Goal: Use online tool/utility: Utilize a website feature to perform a specific function

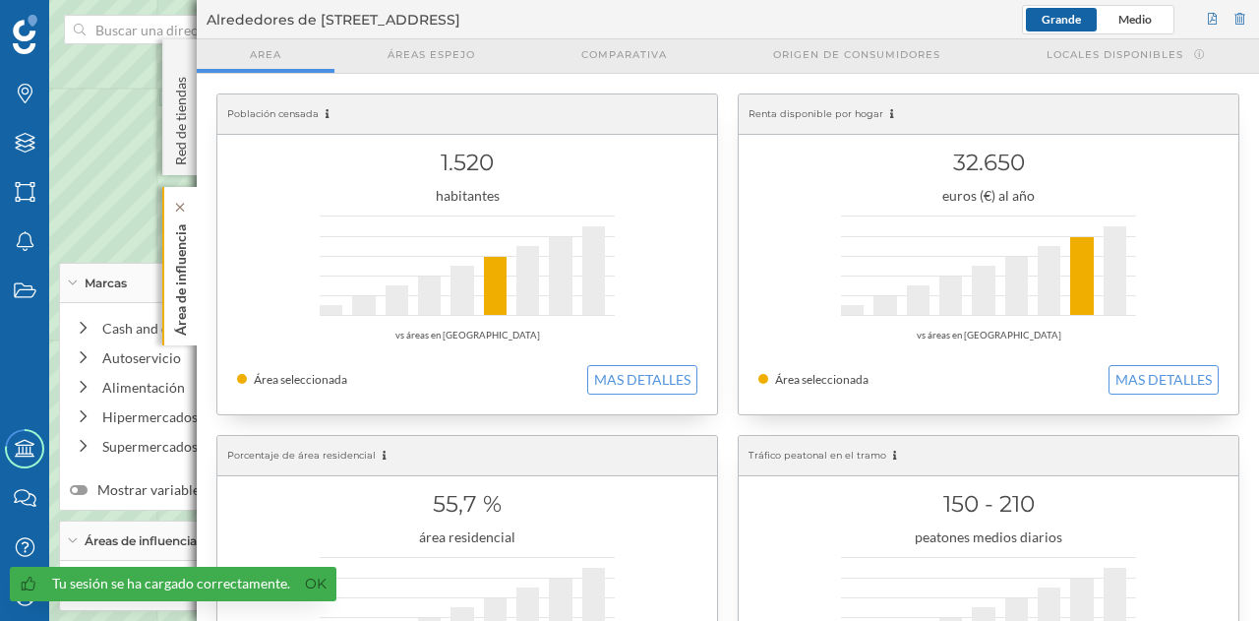
click at [187, 274] on p "Área de influencia" at bounding box center [181, 275] width 20 height 119
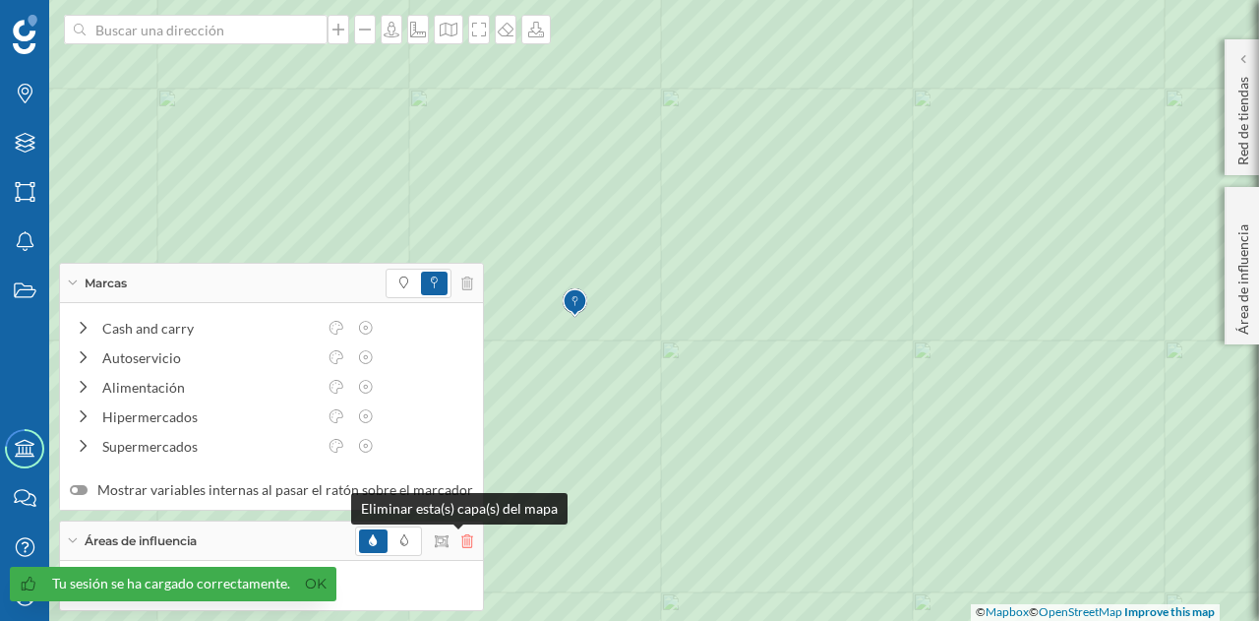
click at [461, 544] on icon at bounding box center [467, 541] width 12 height 14
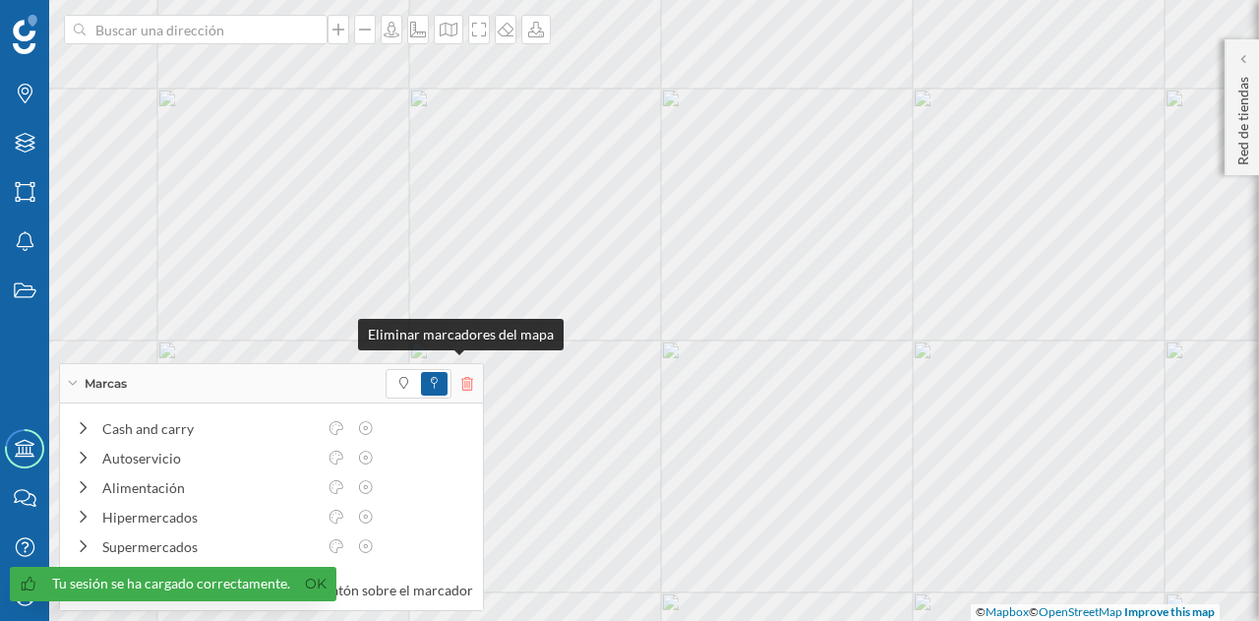
click at [461, 380] on icon at bounding box center [467, 384] width 12 height 14
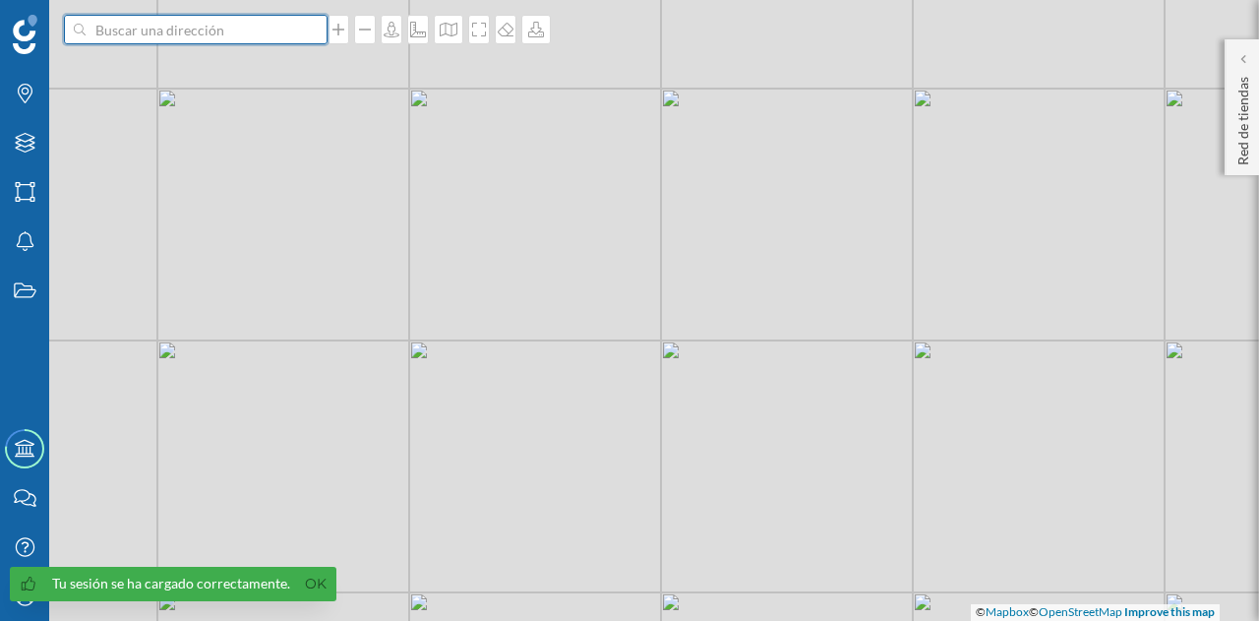
click at [210, 34] on input at bounding box center [196, 30] width 220 height 30
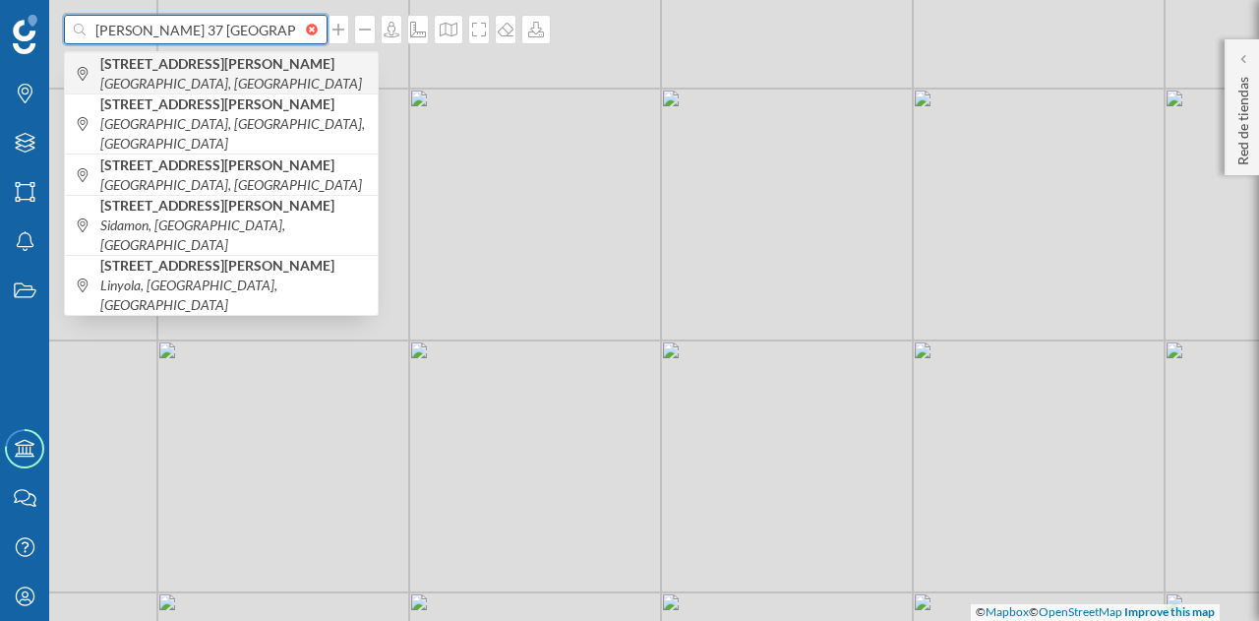
type input "[PERSON_NAME] 37 [GEOGRAPHIC_DATA]"
click at [251, 70] on b "[STREET_ADDRESS][PERSON_NAME]" at bounding box center [219, 63] width 239 height 17
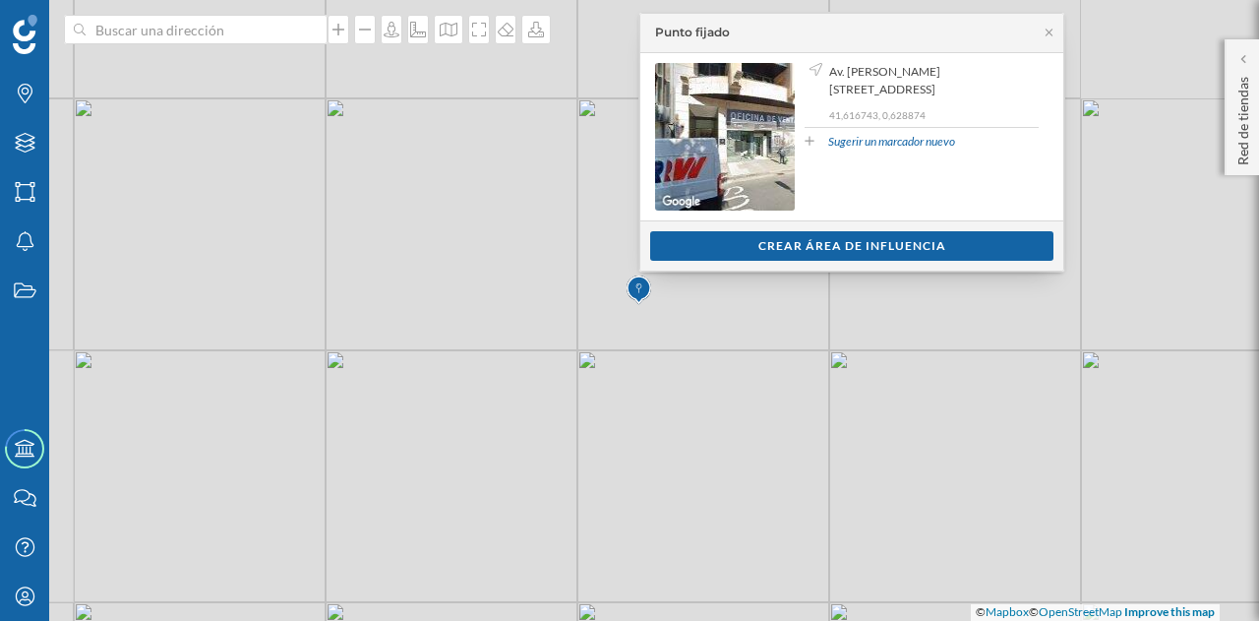
click at [724, 225] on div "Ver clientes Crear área de influencia" at bounding box center [851, 245] width 423 height 50
click at [727, 244] on div "Crear área de influencia" at bounding box center [851, 245] width 403 height 30
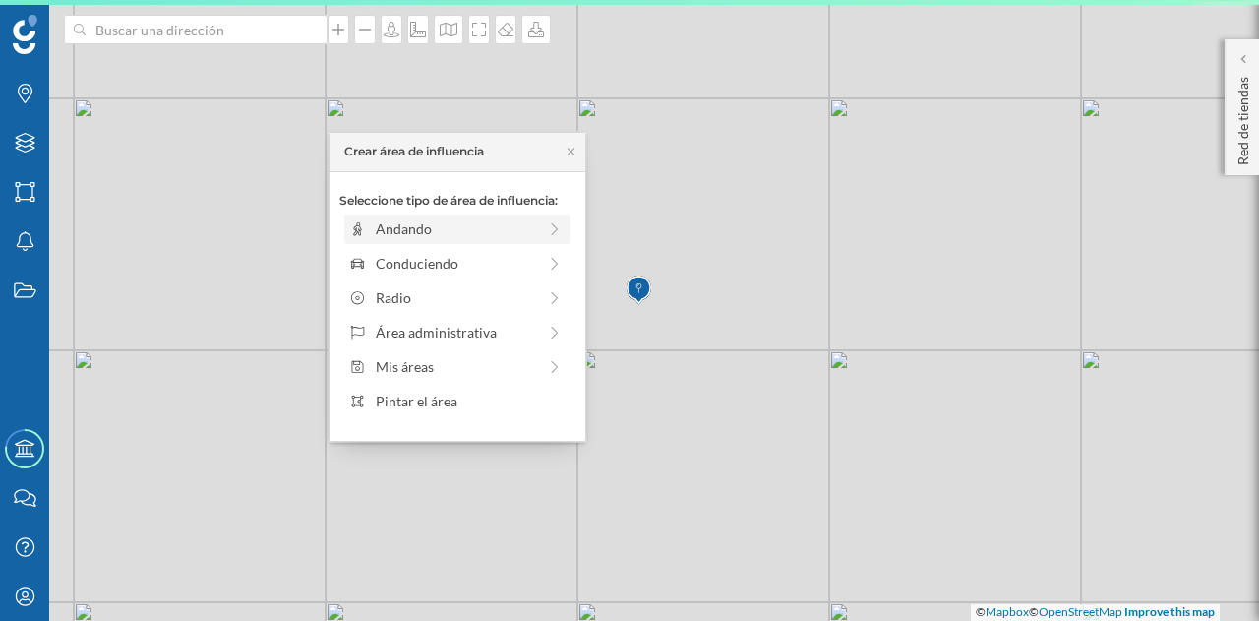
click at [495, 219] on div "Andando" at bounding box center [456, 228] width 160 height 21
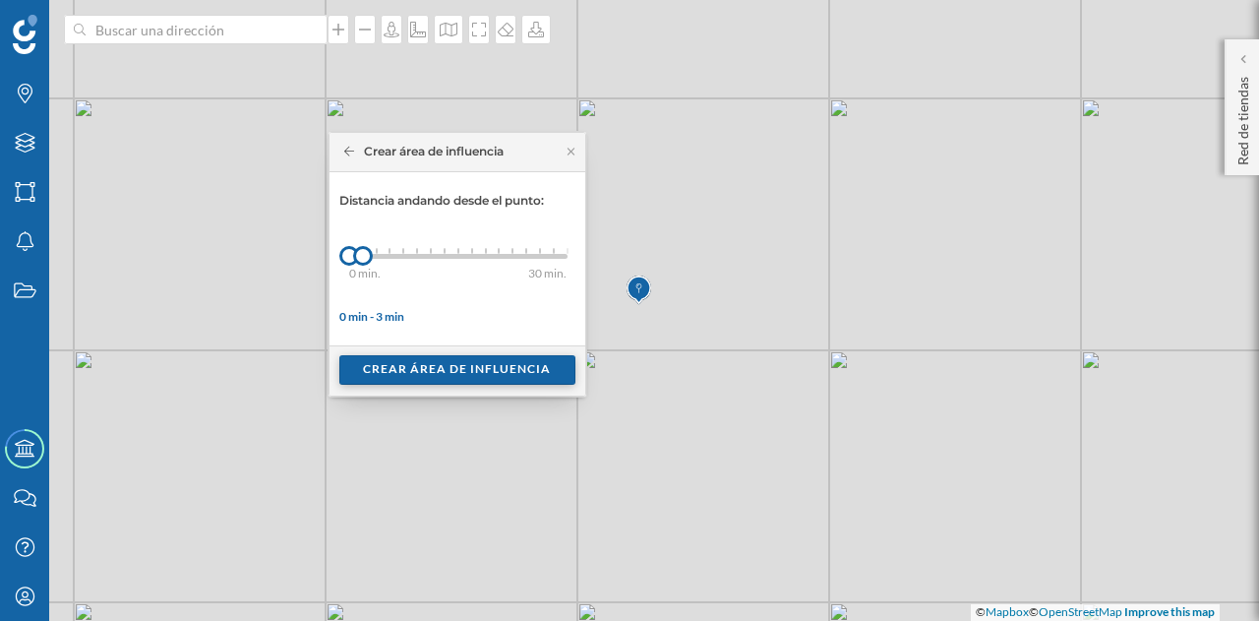
click at [437, 373] on div "Crear área de influencia" at bounding box center [457, 370] width 236 height 30
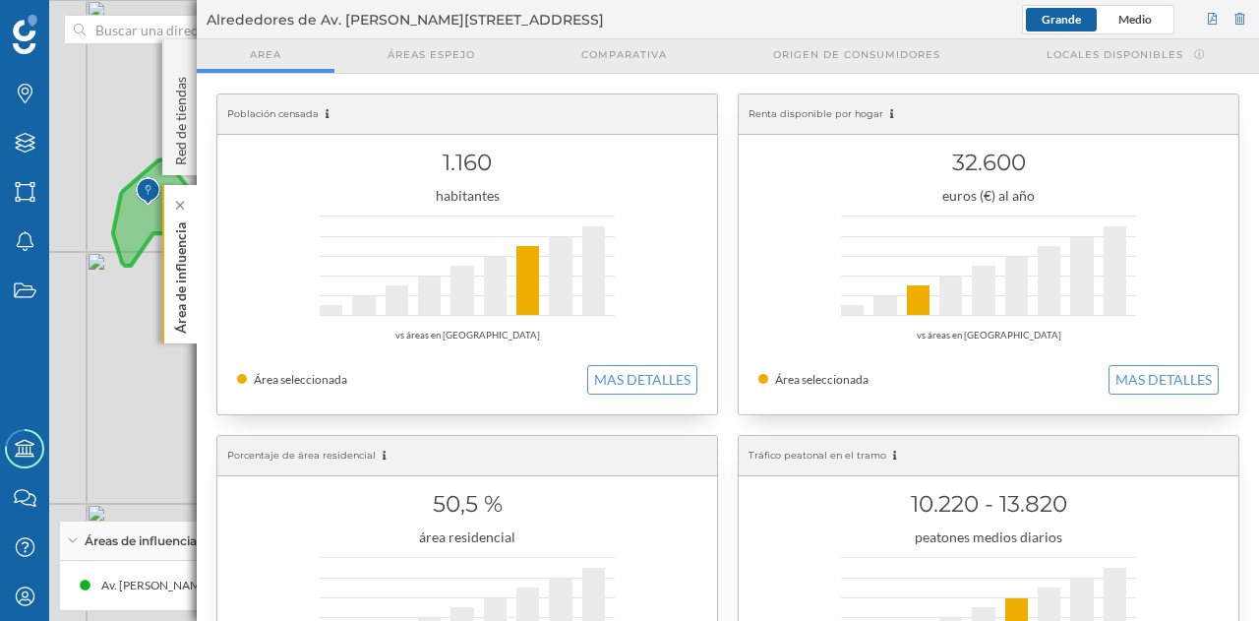
click at [175, 281] on p "Área de influencia" at bounding box center [181, 273] width 20 height 119
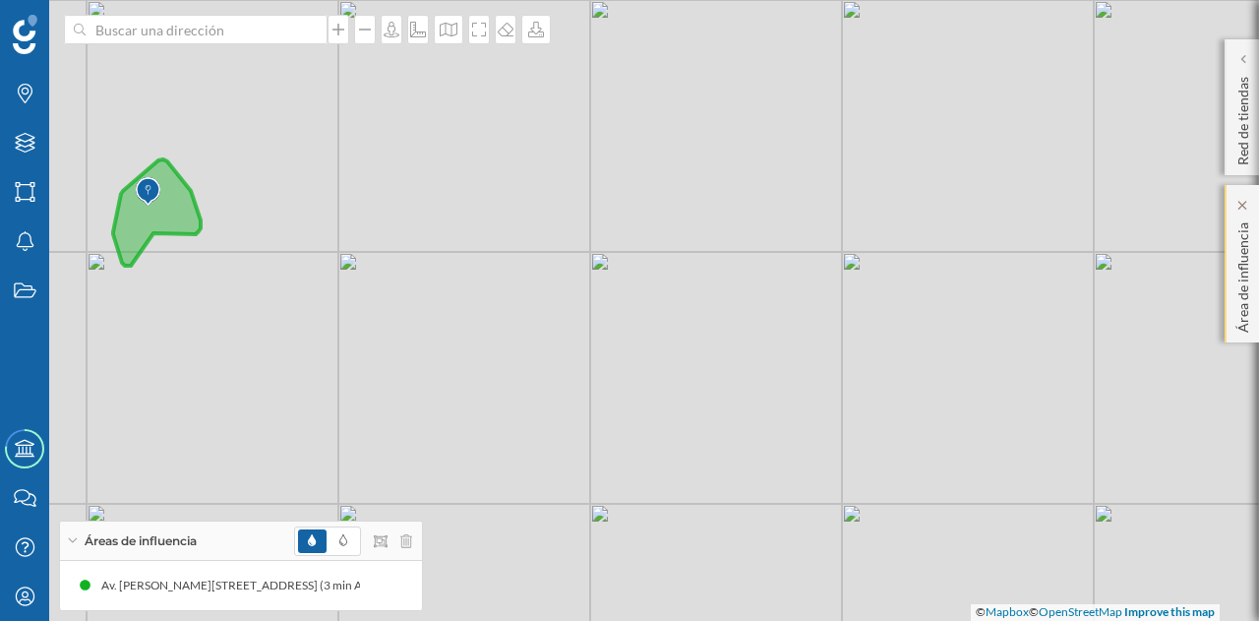
click at [1233, 288] on p "Área de influencia" at bounding box center [1243, 273] width 20 height 118
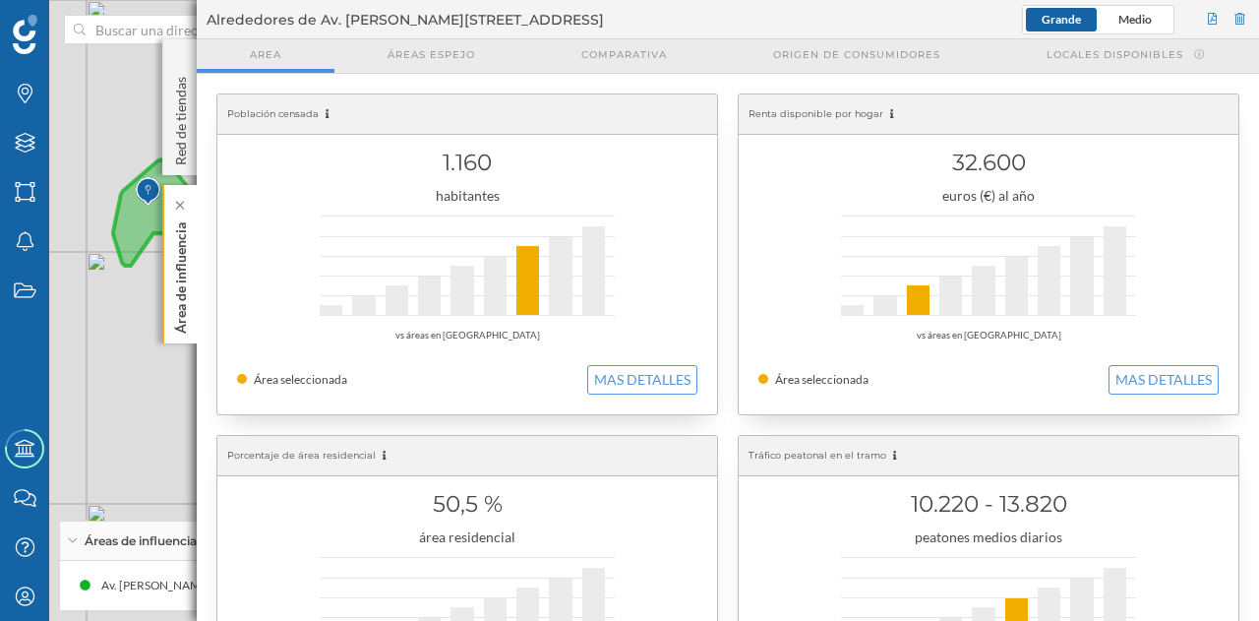
click at [174, 282] on p "Área de influencia" at bounding box center [181, 273] width 20 height 119
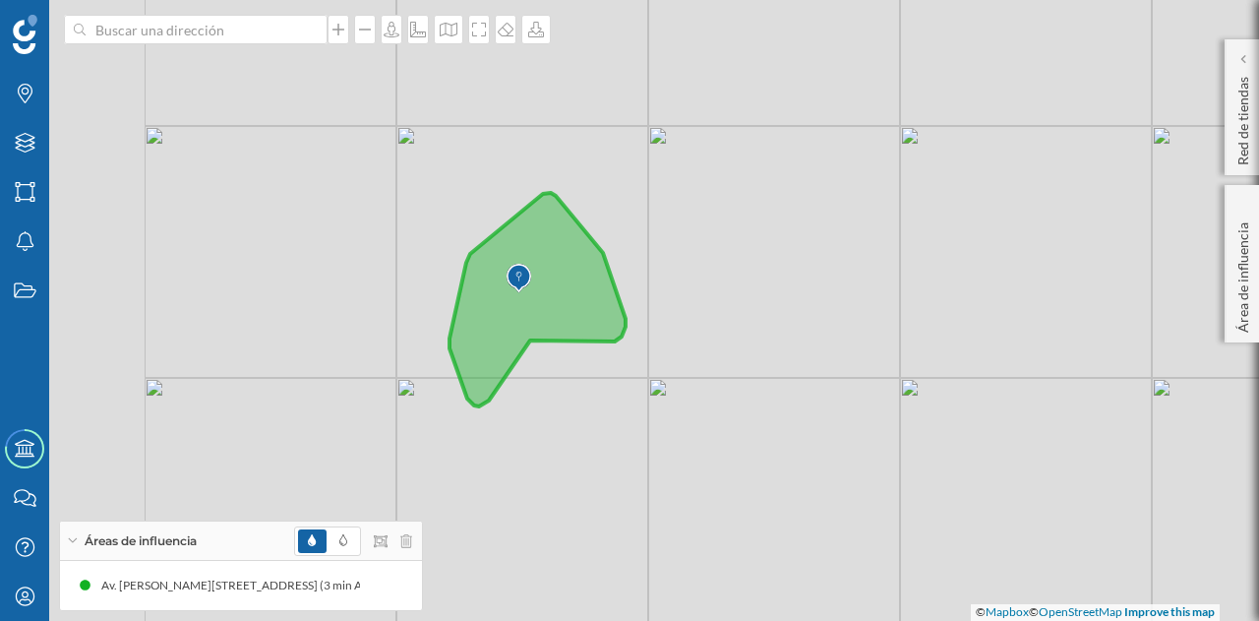
click at [715, 297] on div "© Mapbox © OpenStreetMap Improve this map" at bounding box center [629, 310] width 1259 height 621
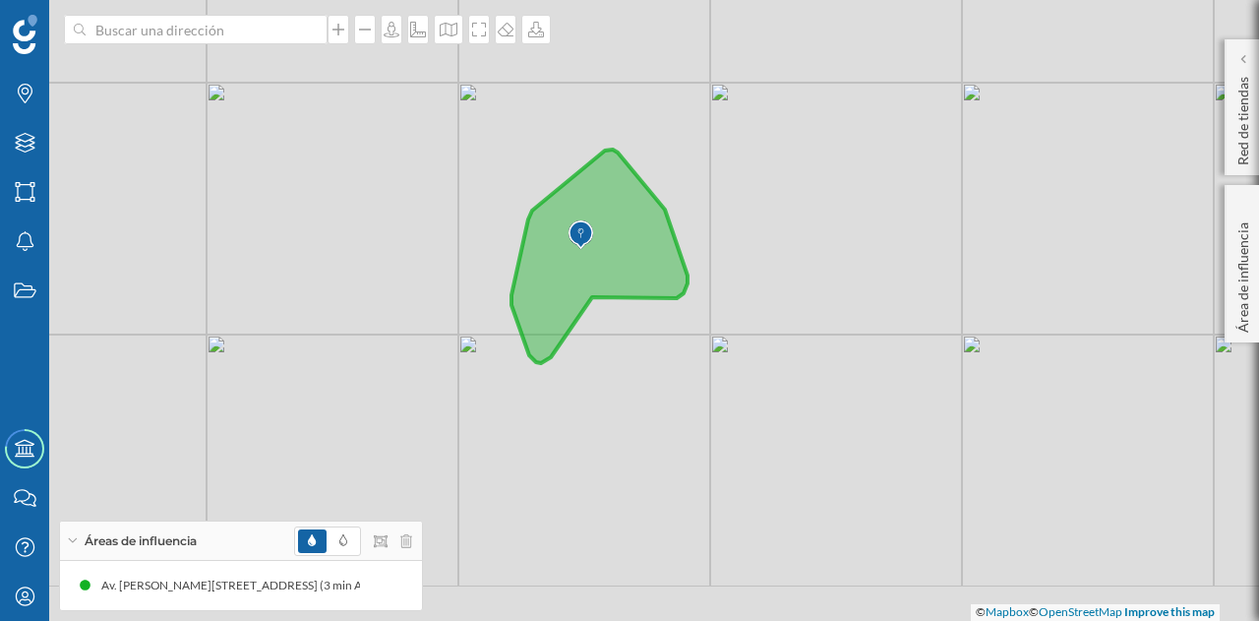
drag, startPoint x: 422, startPoint y: 346, endPoint x: 441, endPoint y: 253, distance: 95.3
click at [441, 253] on div "© Mapbox © OpenStreetMap Improve this map" at bounding box center [629, 310] width 1259 height 621
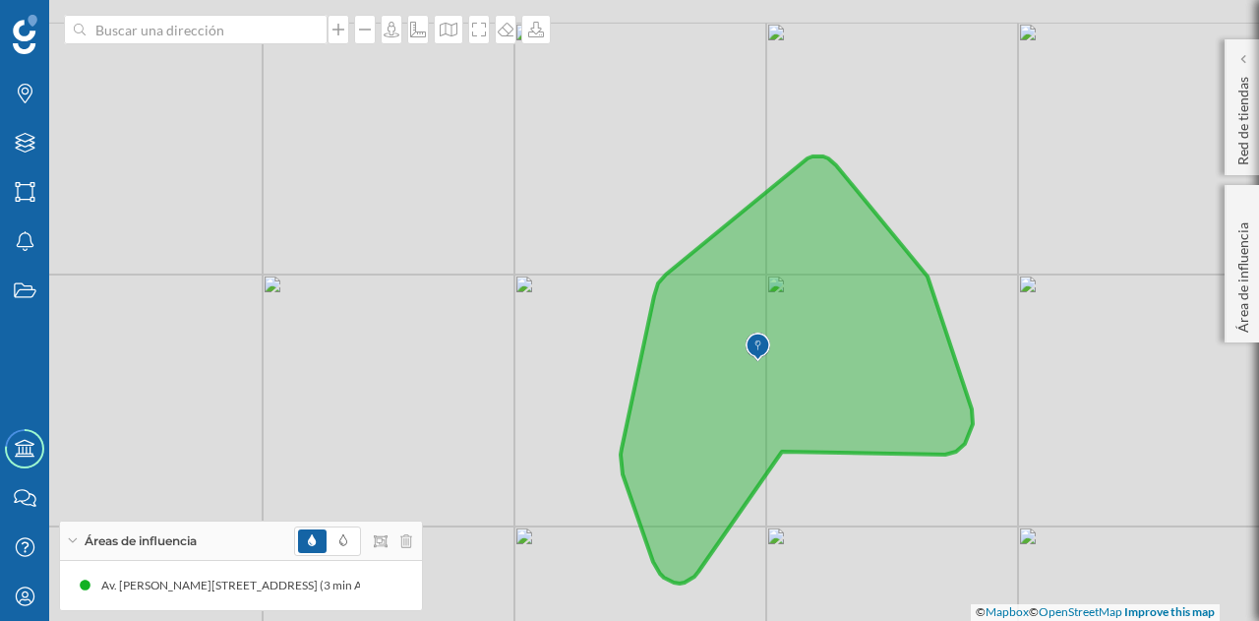
click at [1064, 351] on div "© Mapbox © OpenStreetMap Improve this map" at bounding box center [629, 310] width 1259 height 621
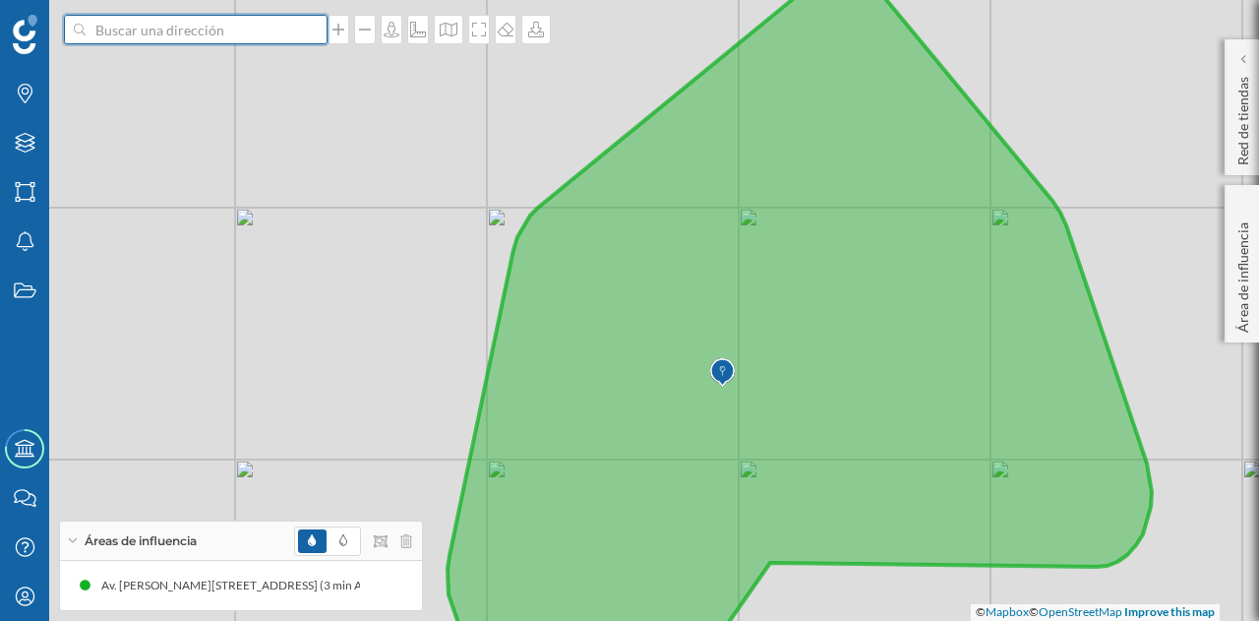
click at [215, 30] on input at bounding box center [196, 30] width 220 height 30
type input "blondel 6"
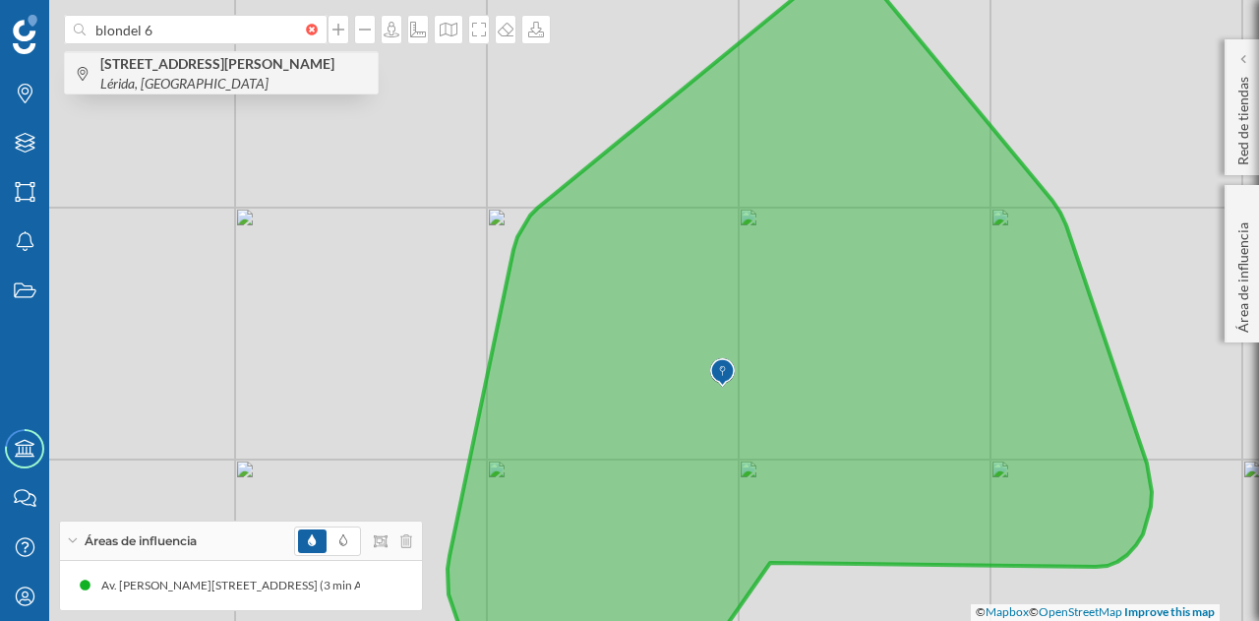
click at [236, 66] on b "[STREET_ADDRESS][PERSON_NAME]" at bounding box center [219, 63] width 239 height 17
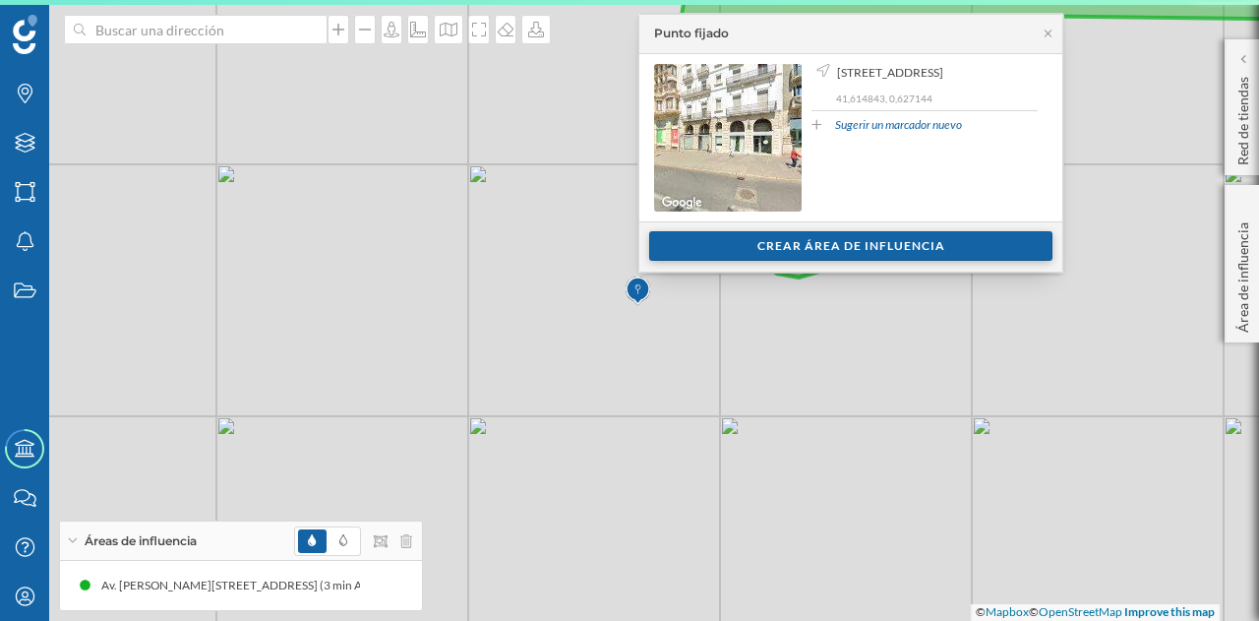
click at [840, 231] on div "Crear área de influencia" at bounding box center [850, 246] width 403 height 30
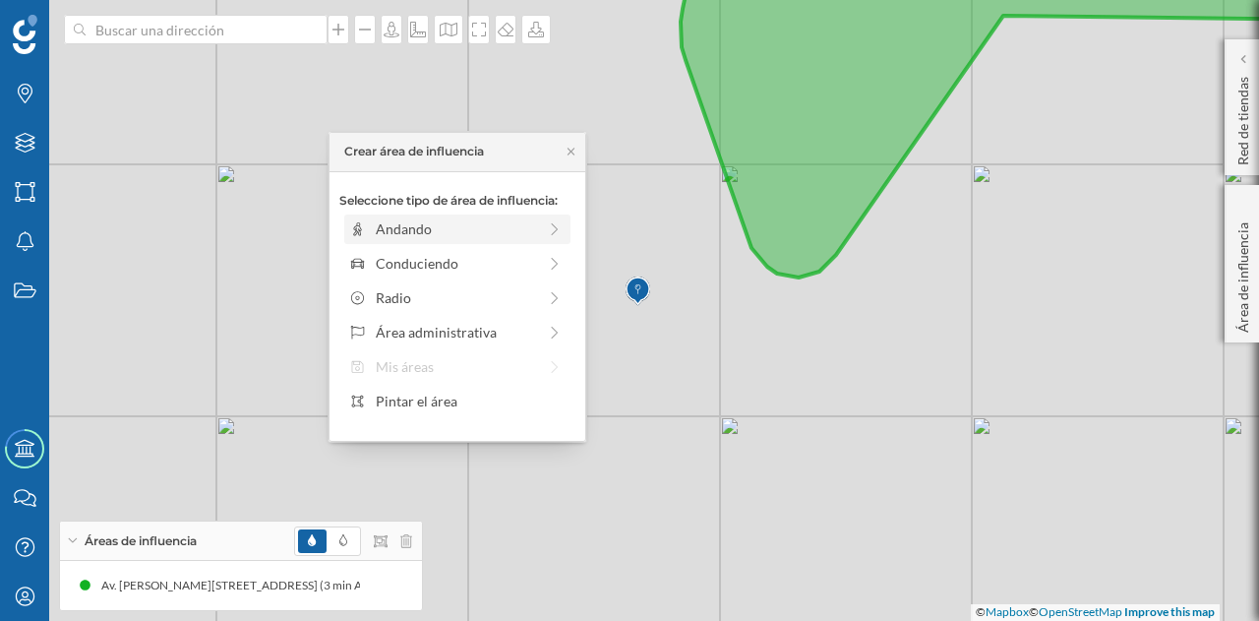
click at [536, 225] on div "Andando" at bounding box center [456, 228] width 214 height 21
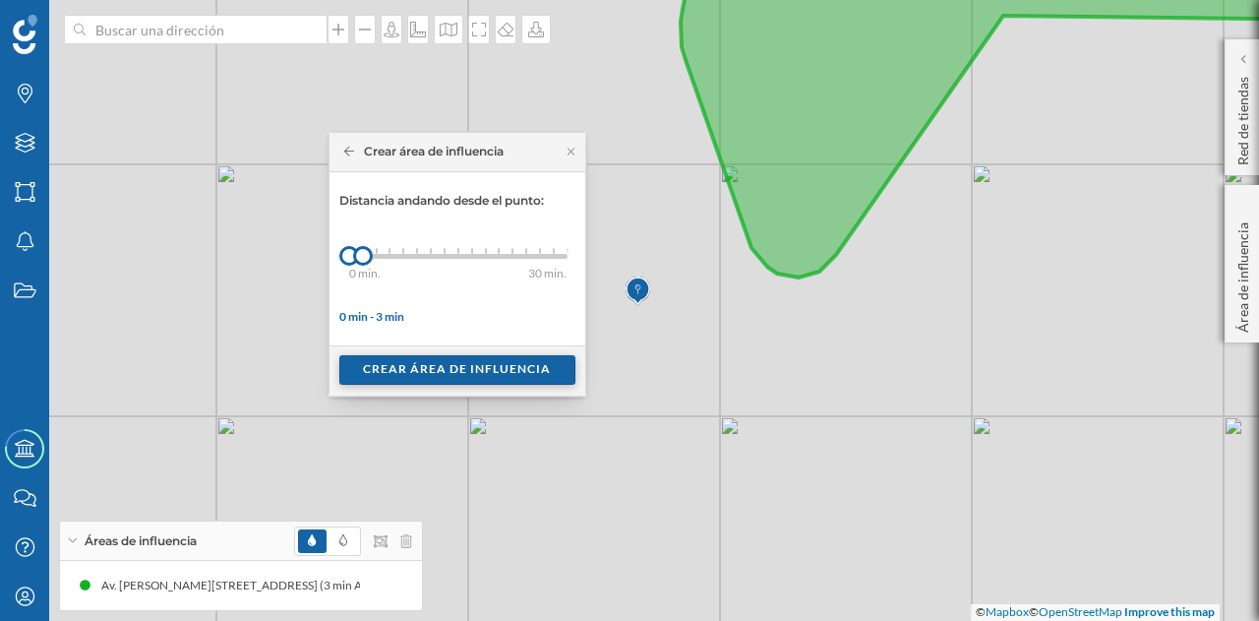
click at [433, 368] on div "Crear área de influencia" at bounding box center [457, 370] width 236 height 30
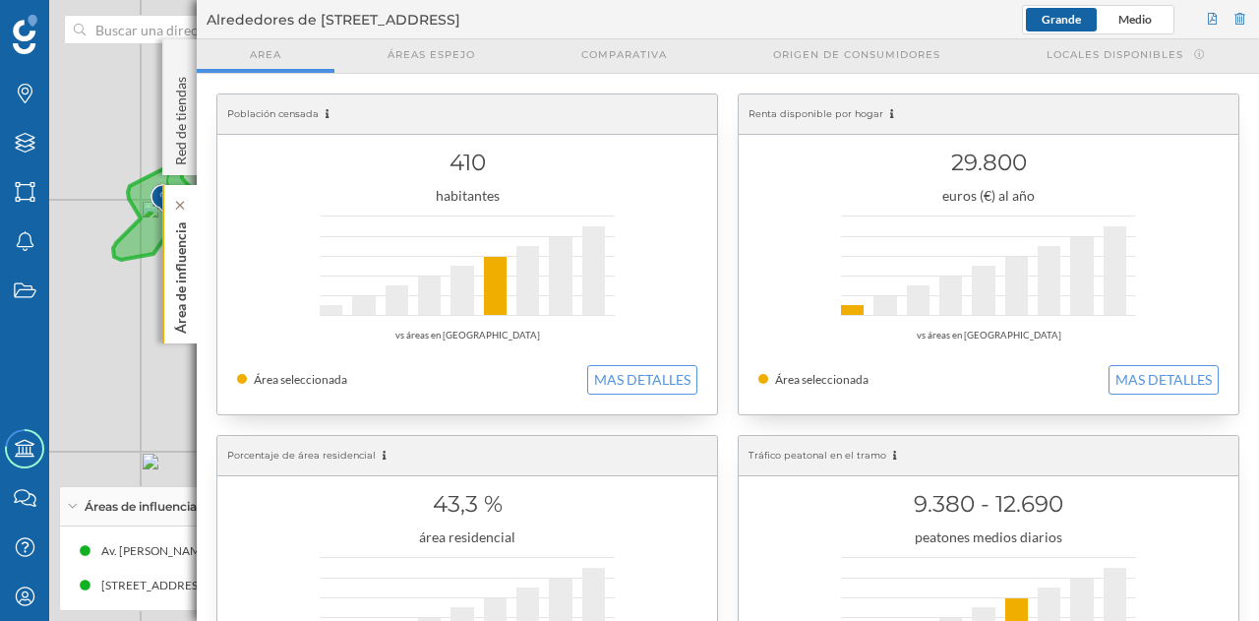
click at [196, 272] on div "Área de influencia" at bounding box center [179, 264] width 34 height 158
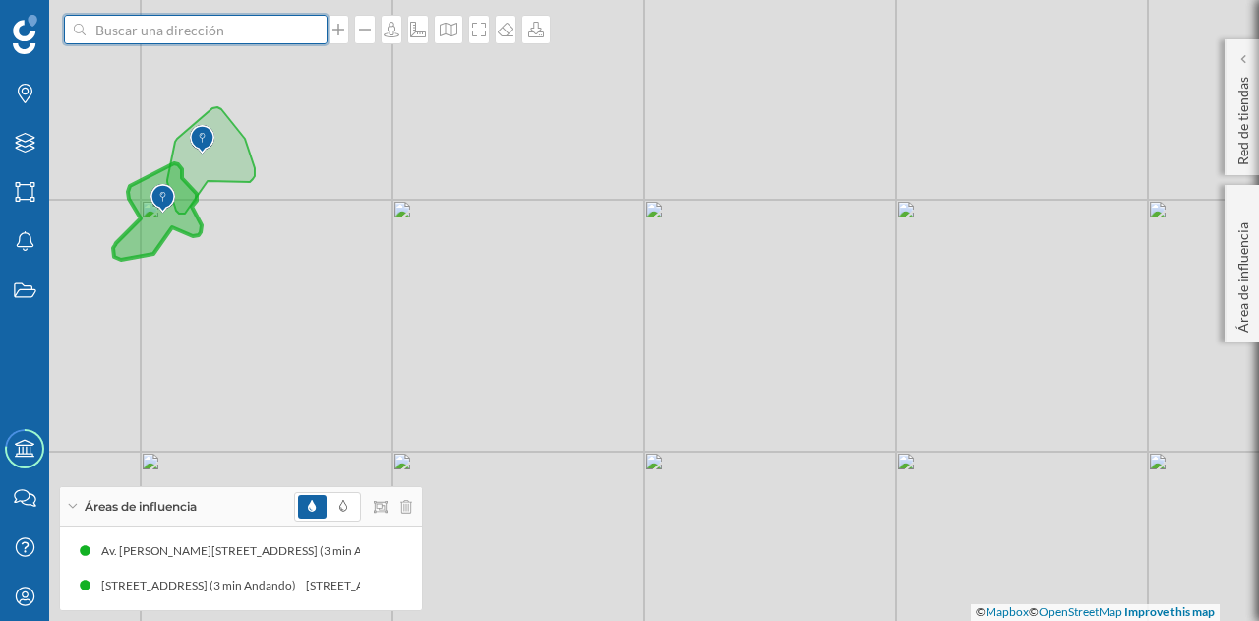
click at [153, 29] on input at bounding box center [196, 30] width 220 height 30
type input "blondel 12"
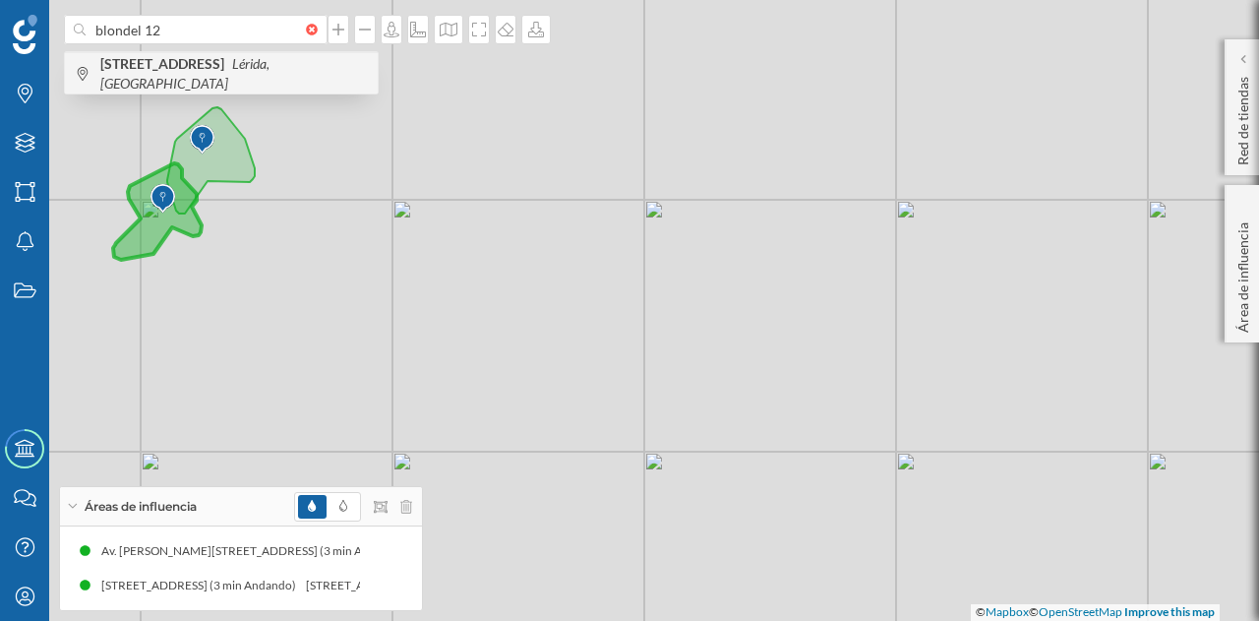
click at [197, 66] on b "[STREET_ADDRESS]" at bounding box center [164, 63] width 129 height 17
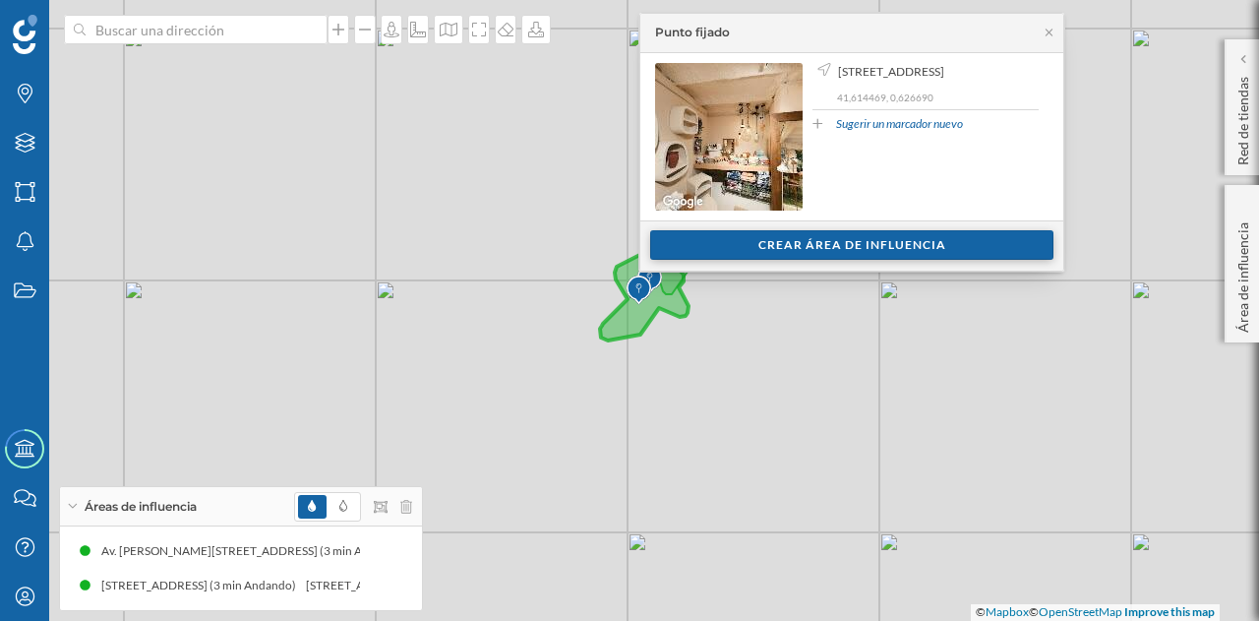
click at [810, 231] on div "Crear área de influencia" at bounding box center [851, 245] width 403 height 30
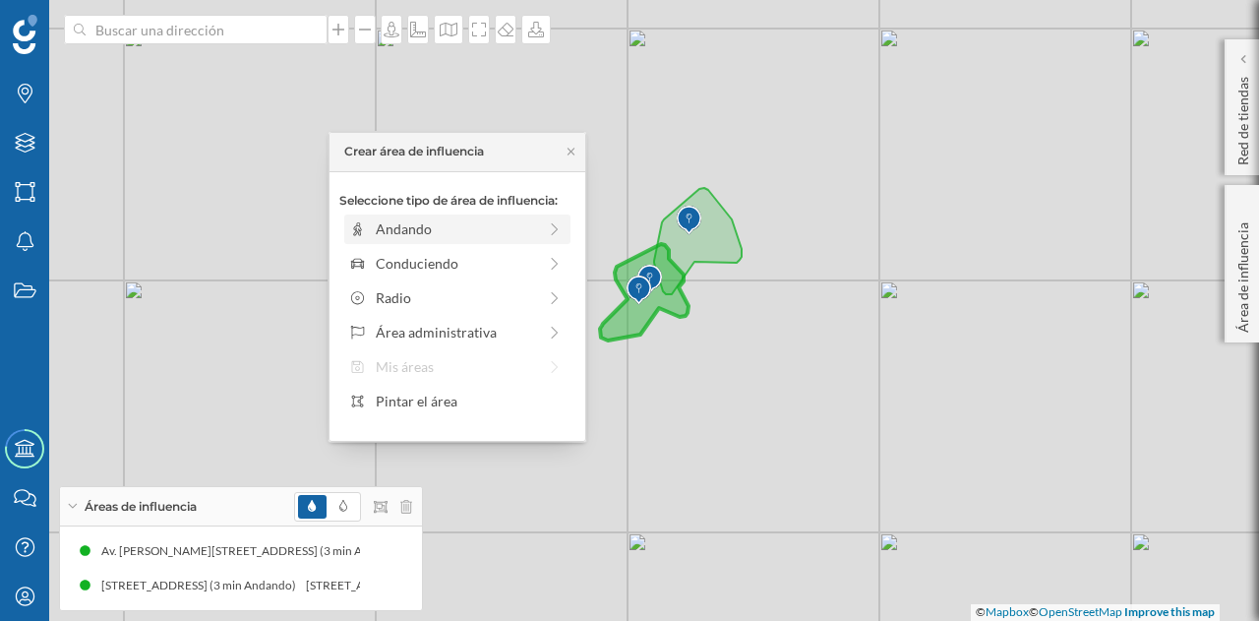
click at [427, 232] on div "Andando" at bounding box center [456, 228] width 160 height 21
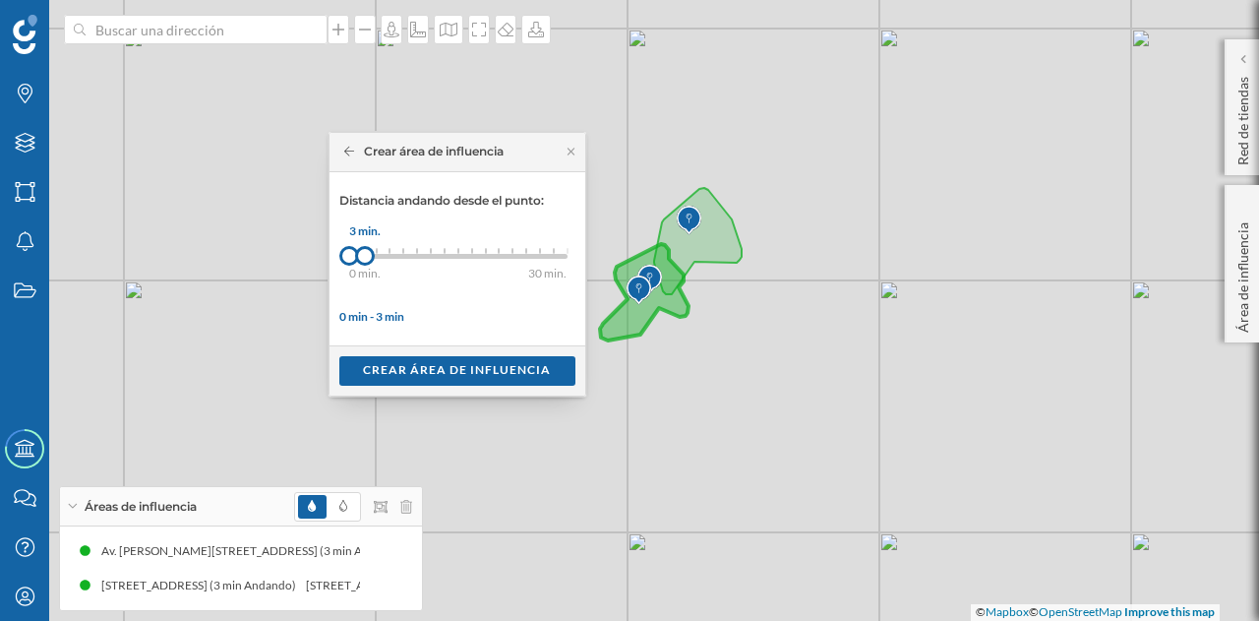
click at [364, 260] on div at bounding box center [365, 256] width 20 height 20
click at [418, 363] on div "Crear área de influencia" at bounding box center [457, 370] width 236 height 30
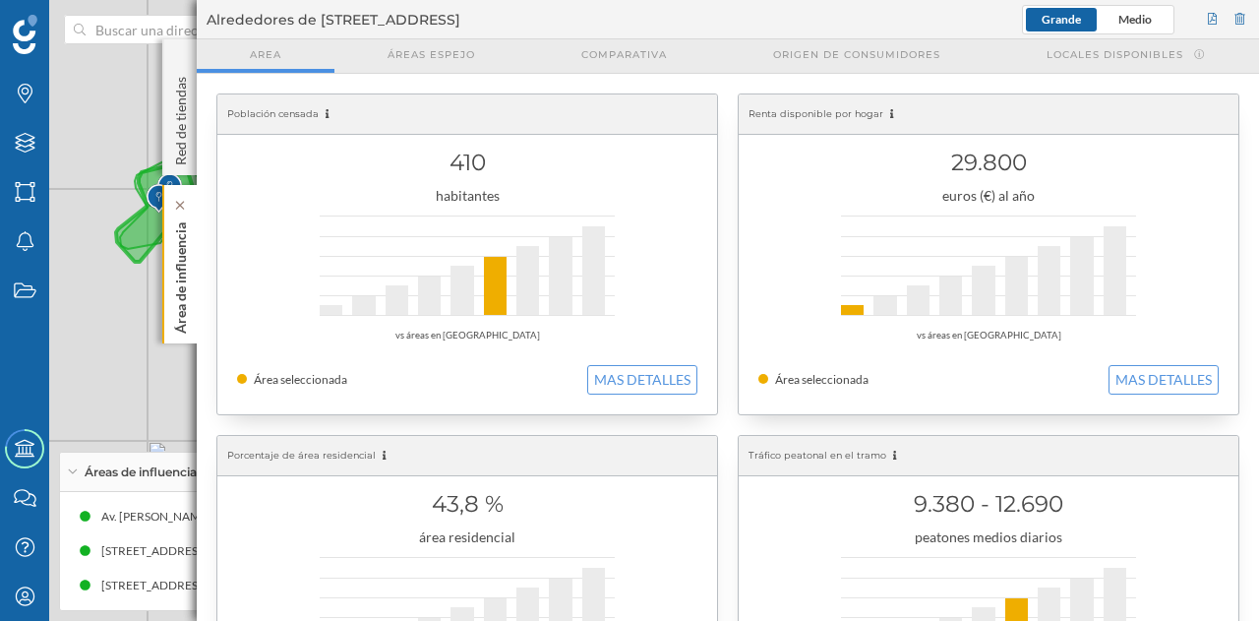
click at [185, 254] on p "Área de influencia" at bounding box center [181, 273] width 20 height 119
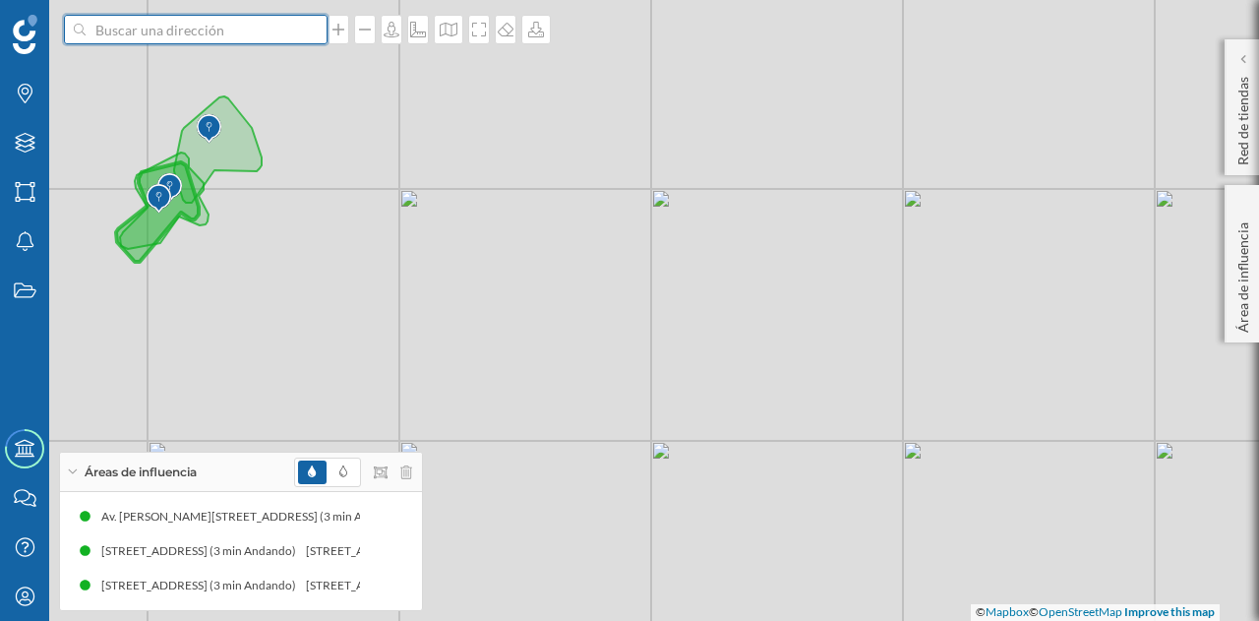
click at [217, 32] on input at bounding box center [196, 30] width 220 height 30
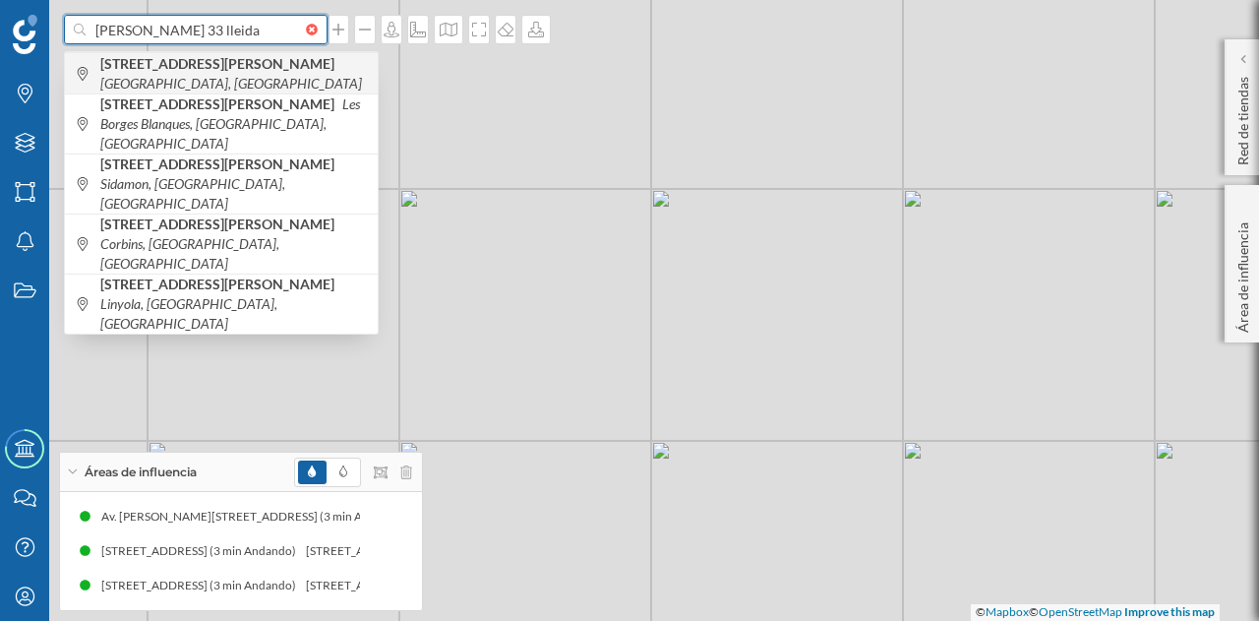
type input "[PERSON_NAME] 33 lleida"
click at [226, 64] on b "[STREET_ADDRESS][PERSON_NAME]" at bounding box center [219, 63] width 239 height 17
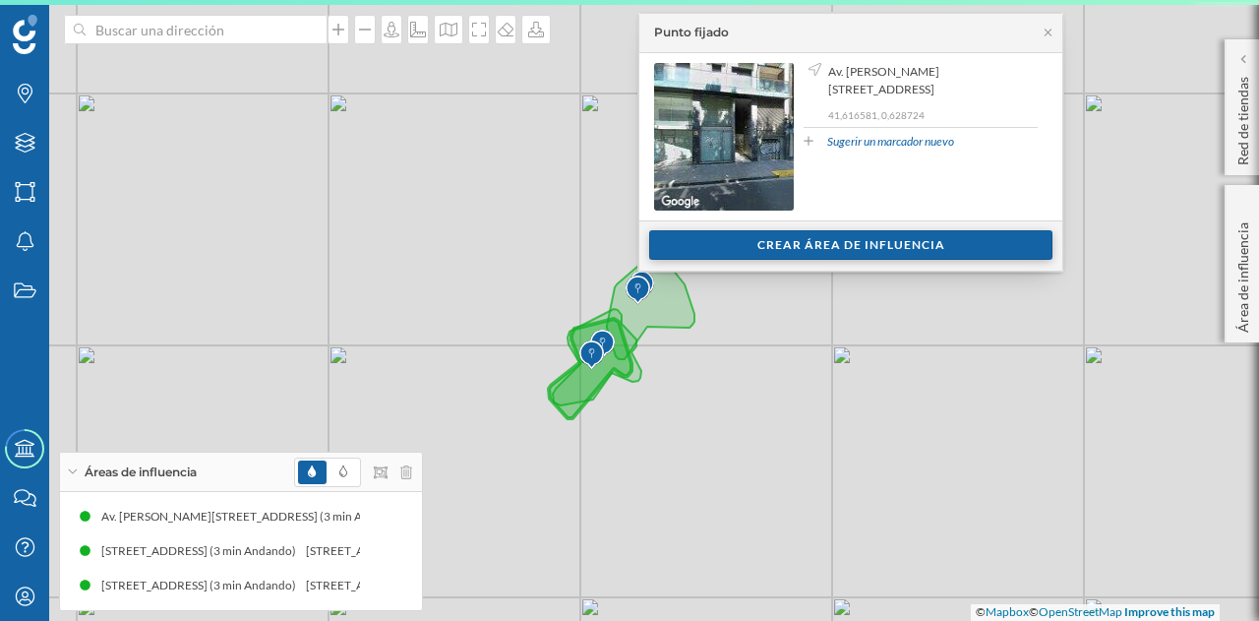
click at [816, 241] on div "Crear área de influencia" at bounding box center [850, 245] width 403 height 30
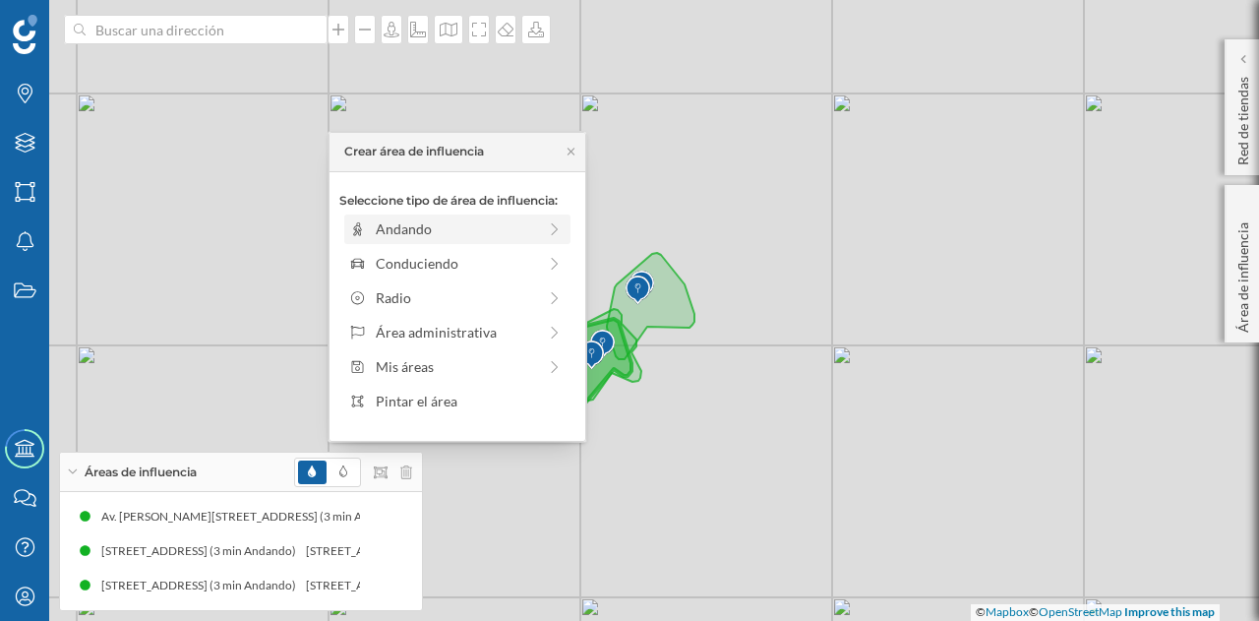
click at [440, 229] on div "Andando" at bounding box center [456, 228] width 160 height 21
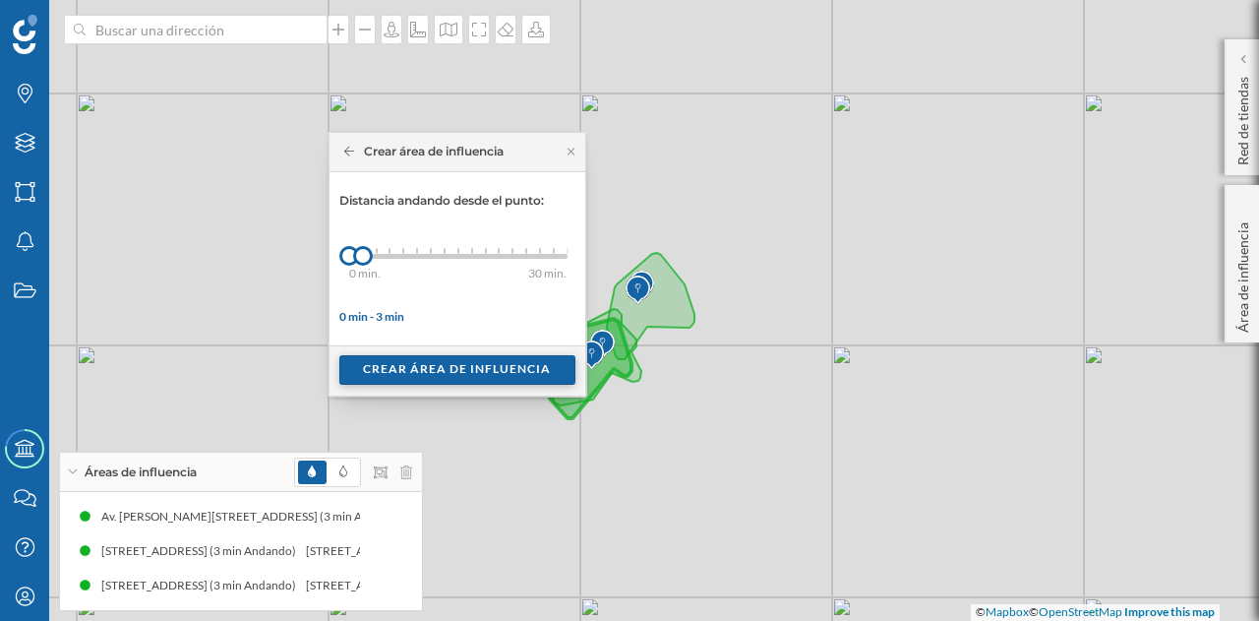
click at [466, 362] on div "Crear área de influencia" at bounding box center [457, 370] width 236 height 30
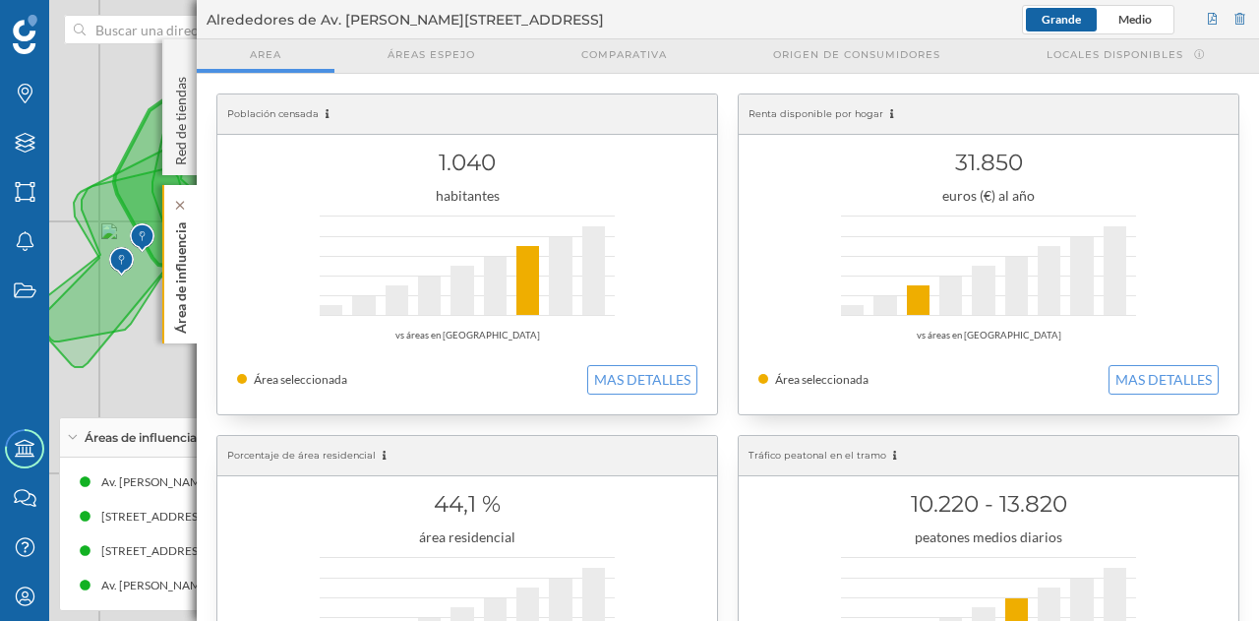
click at [185, 285] on p "Área de influencia" at bounding box center [181, 273] width 20 height 119
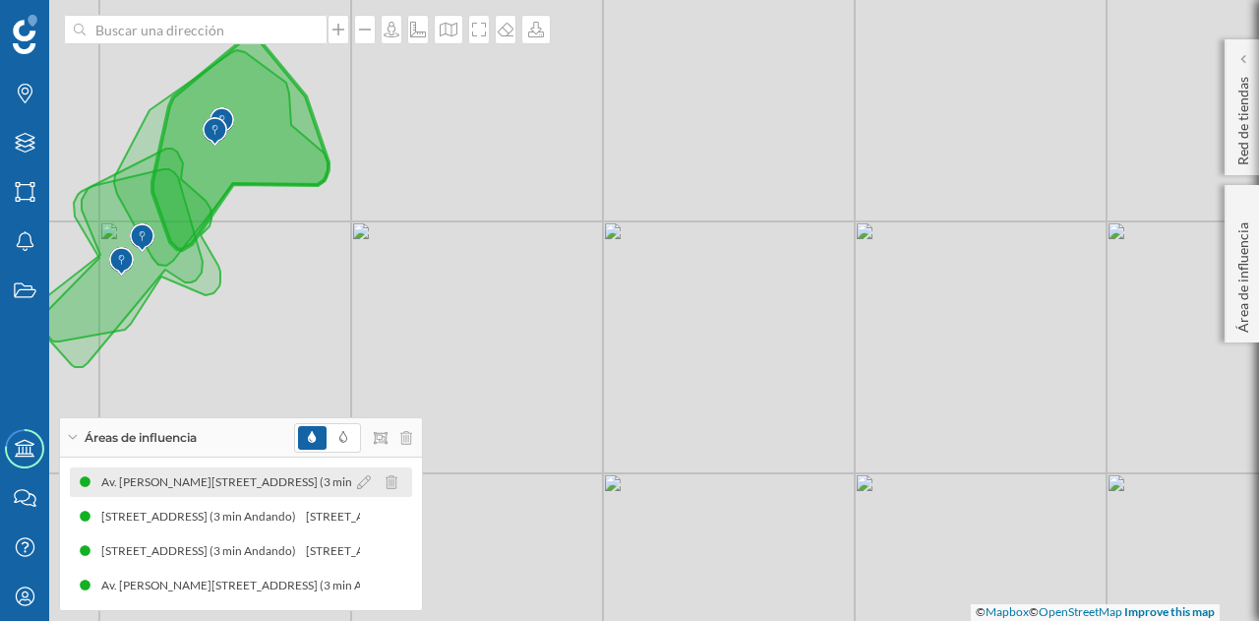
click at [261, 478] on div "Av. [PERSON_NAME][STREET_ADDRESS] (3 min Andando)" at bounding box center [257, 482] width 315 height 20
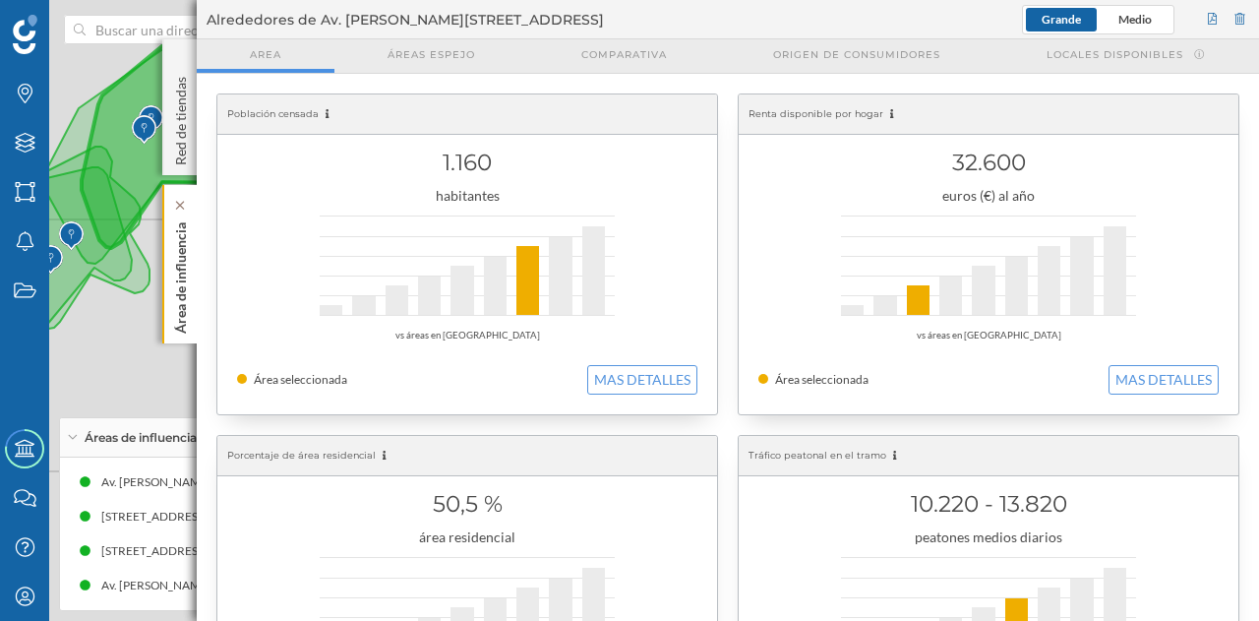
click at [175, 282] on p "Área de influencia" at bounding box center [181, 273] width 20 height 119
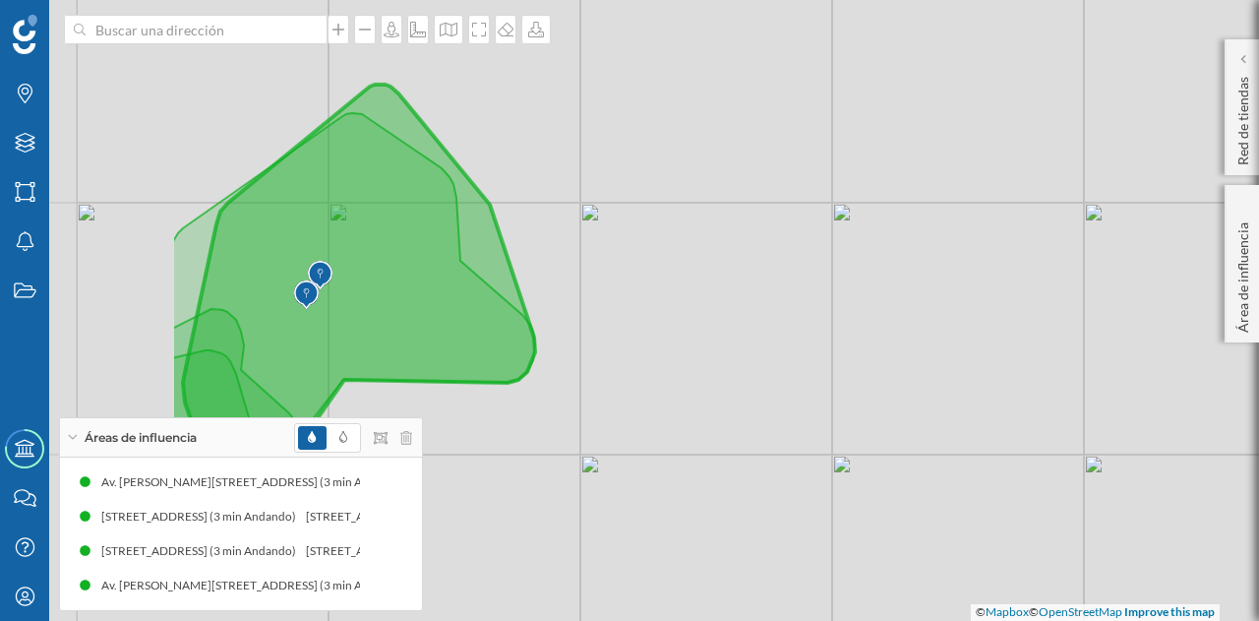
drag, startPoint x: 350, startPoint y: 149, endPoint x: 594, endPoint y: 234, distance: 258.5
click at [594, 234] on div "© Mapbox © OpenStreetMap Improve this map" at bounding box center [629, 310] width 1259 height 621
